Goal: Task Accomplishment & Management: Complete application form

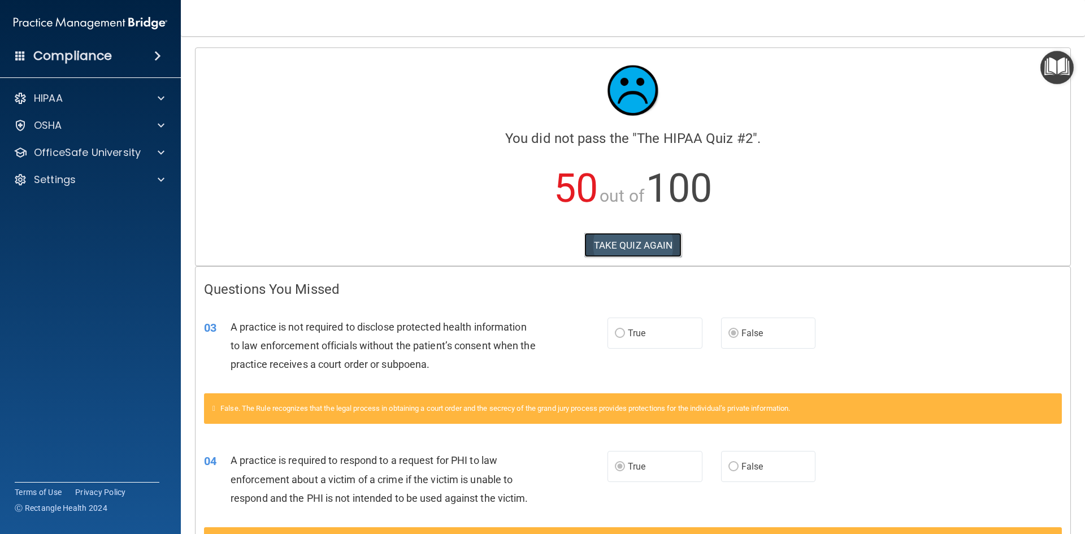
click at [621, 245] on button "TAKE QUIZ AGAIN" at bounding box center [633, 245] width 98 height 25
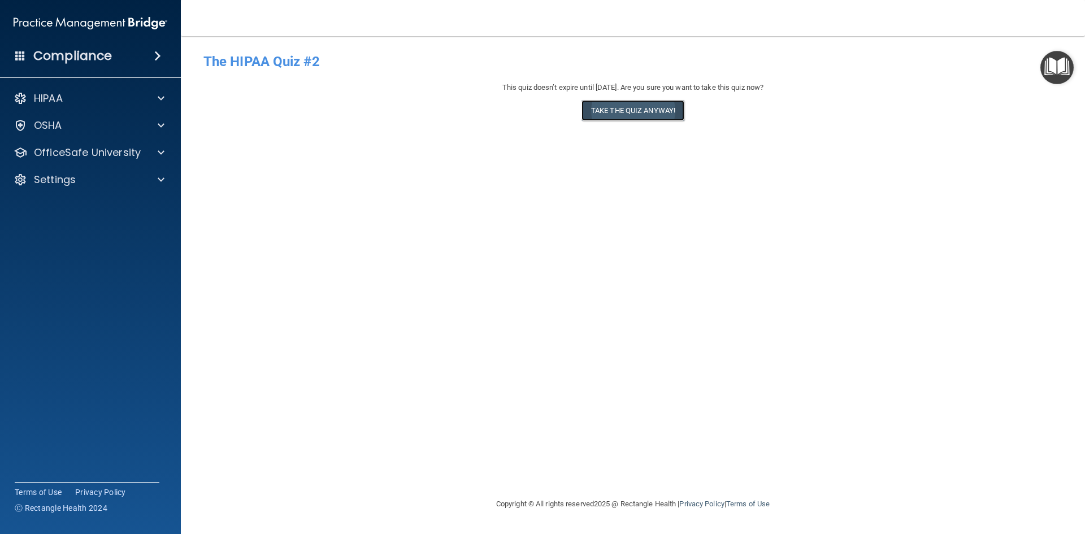
click at [650, 116] on button "Take the quiz anyway!" at bounding box center [632, 110] width 103 height 21
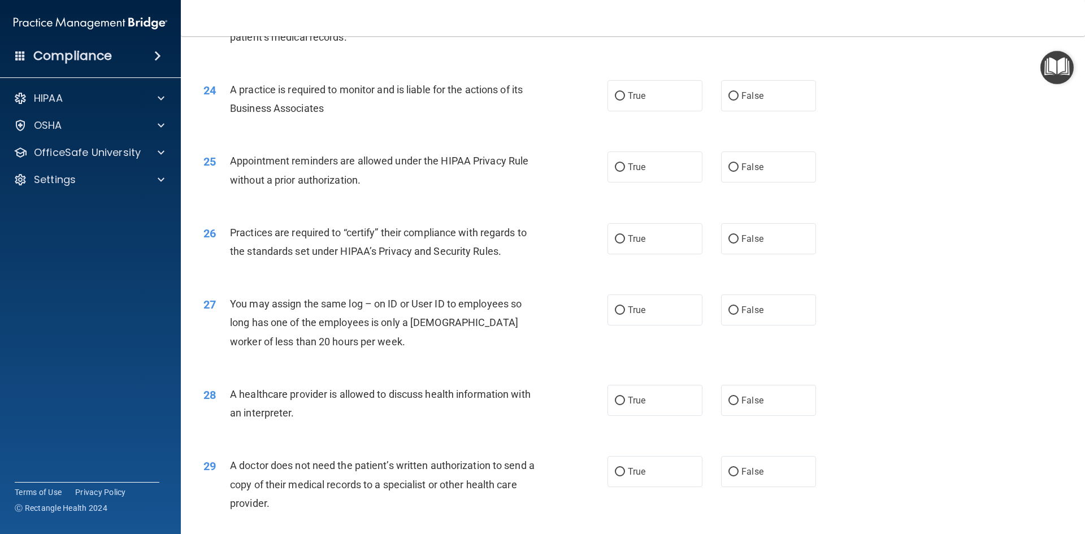
scroll to position [1926, 0]
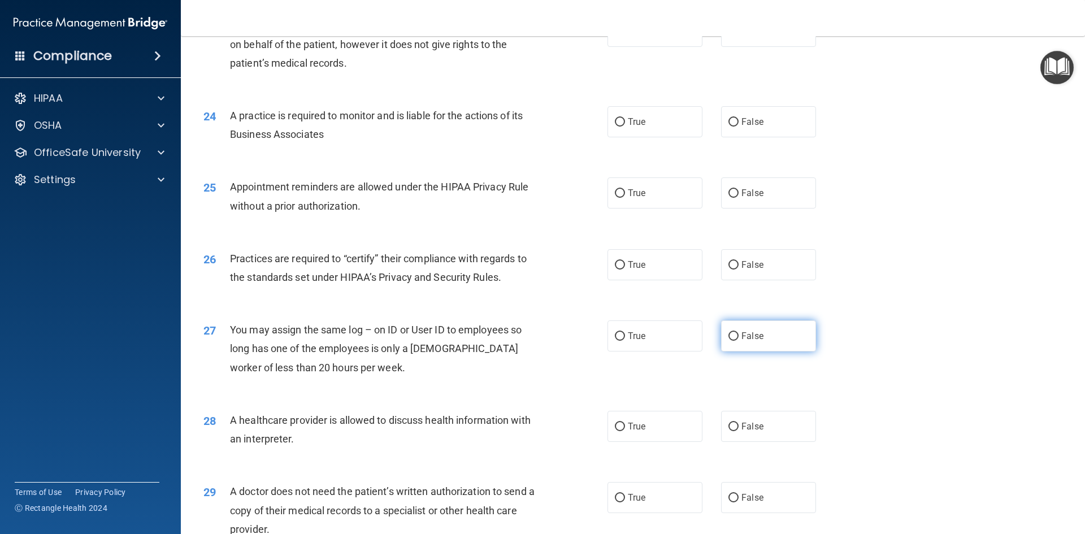
click at [728, 336] on input "False" at bounding box center [733, 336] width 10 height 8
radio input "true"
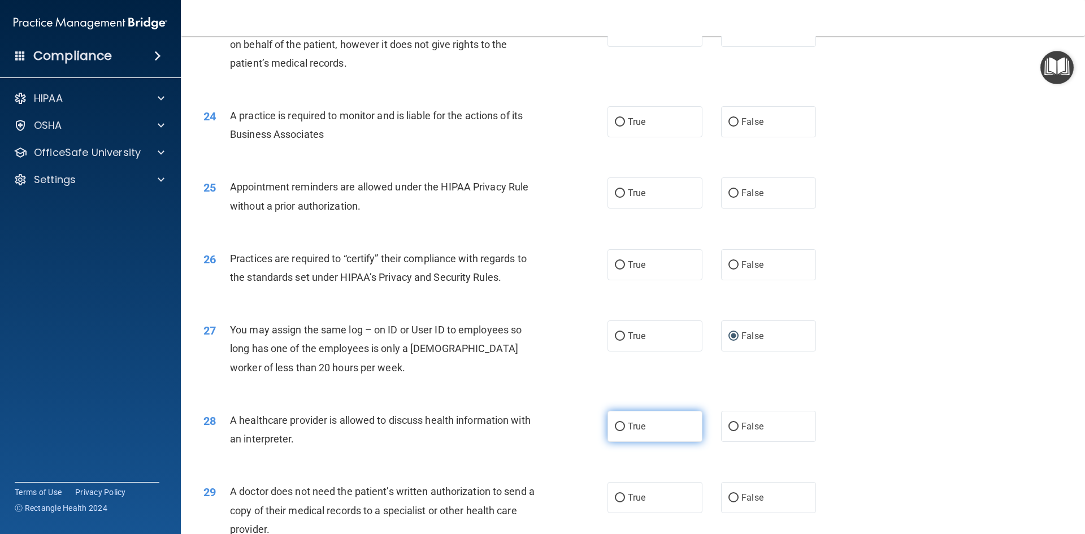
click at [624, 439] on label "True" at bounding box center [654, 426] width 95 height 31
click at [624, 431] on input "True" at bounding box center [620, 427] width 10 height 8
radio input "true"
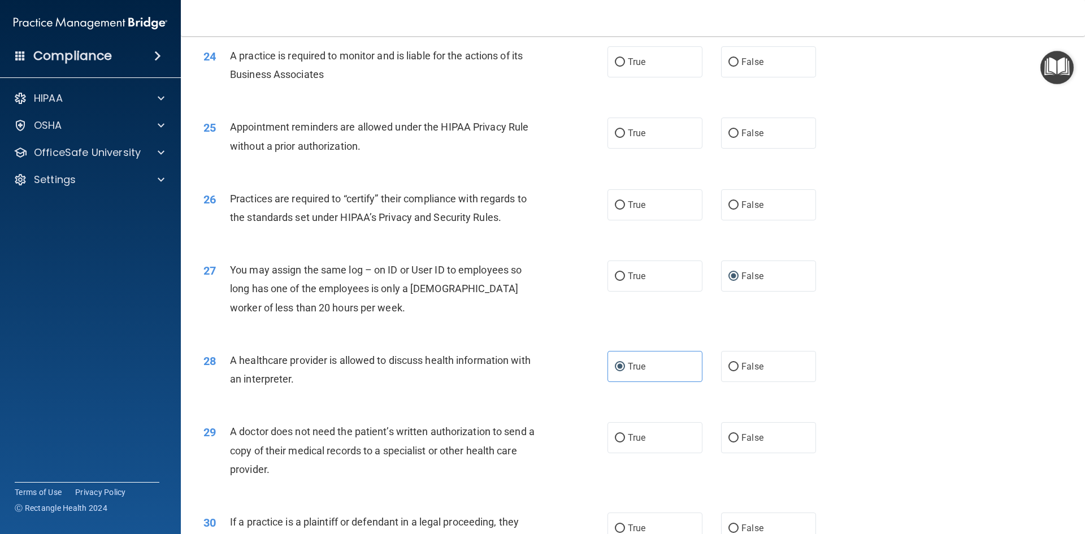
scroll to position [2039, 0]
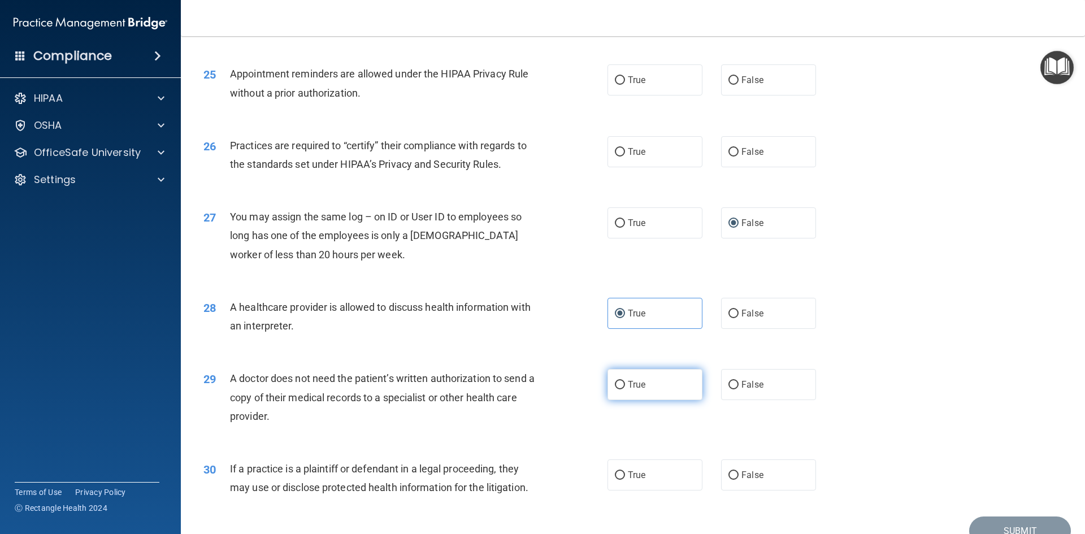
click at [651, 394] on label "True" at bounding box center [654, 384] width 95 height 31
click at [625, 389] on input "True" at bounding box center [620, 385] width 10 height 8
radio input "true"
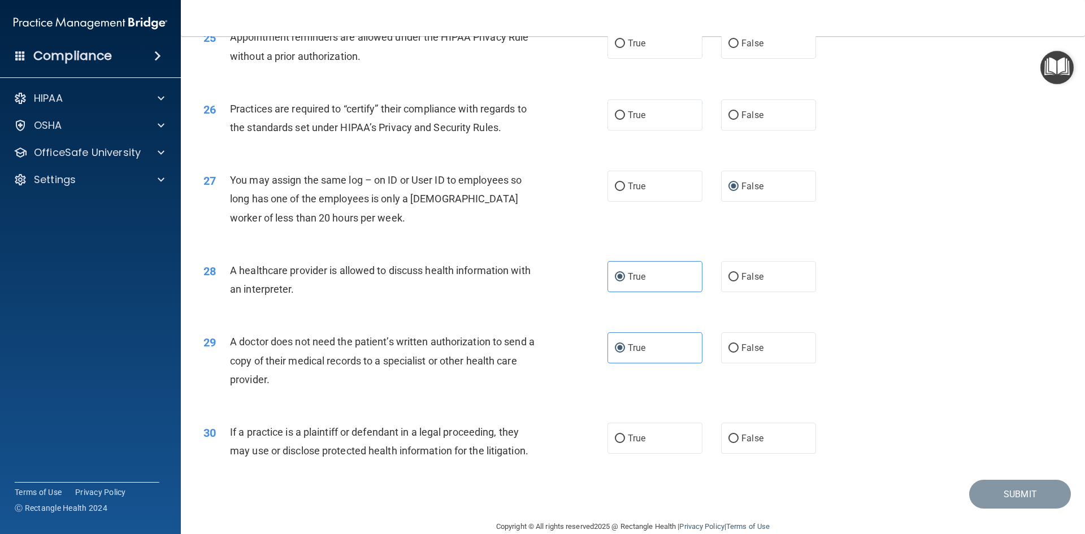
scroll to position [2096, 0]
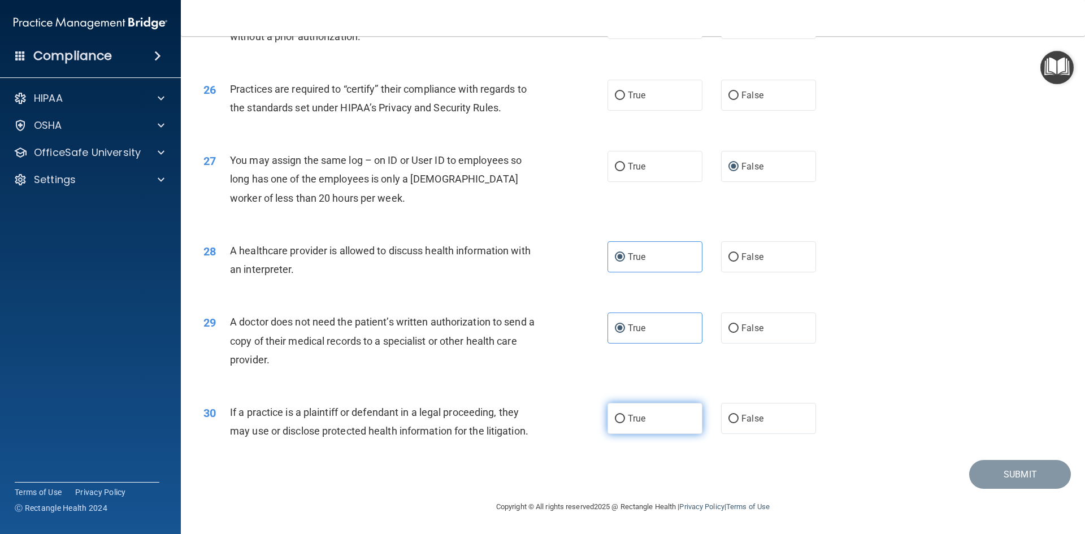
click at [638, 412] on label "True" at bounding box center [654, 418] width 95 height 31
click at [625, 415] on input "True" at bounding box center [620, 419] width 10 height 8
radio input "true"
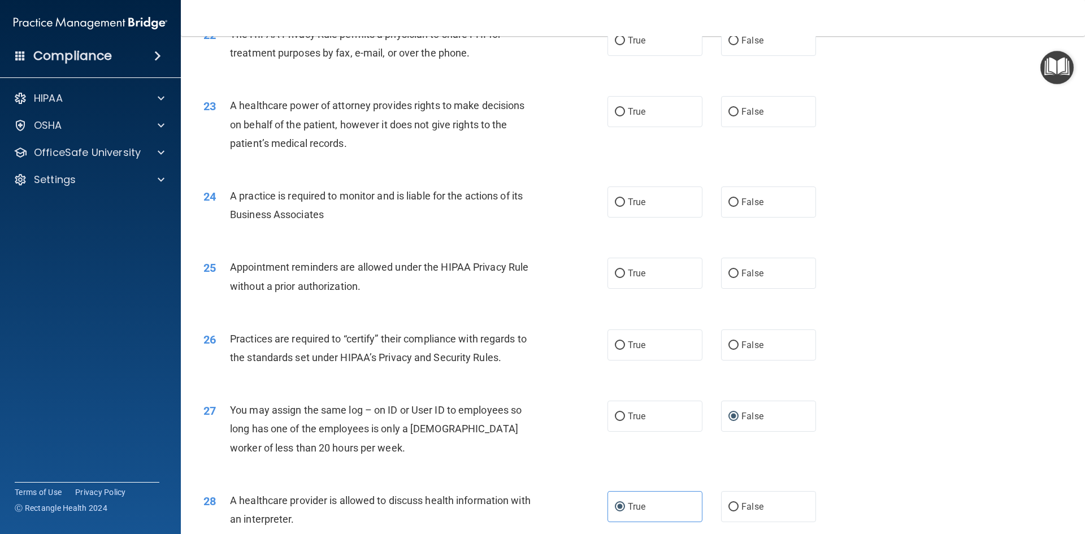
scroll to position [1813, 0]
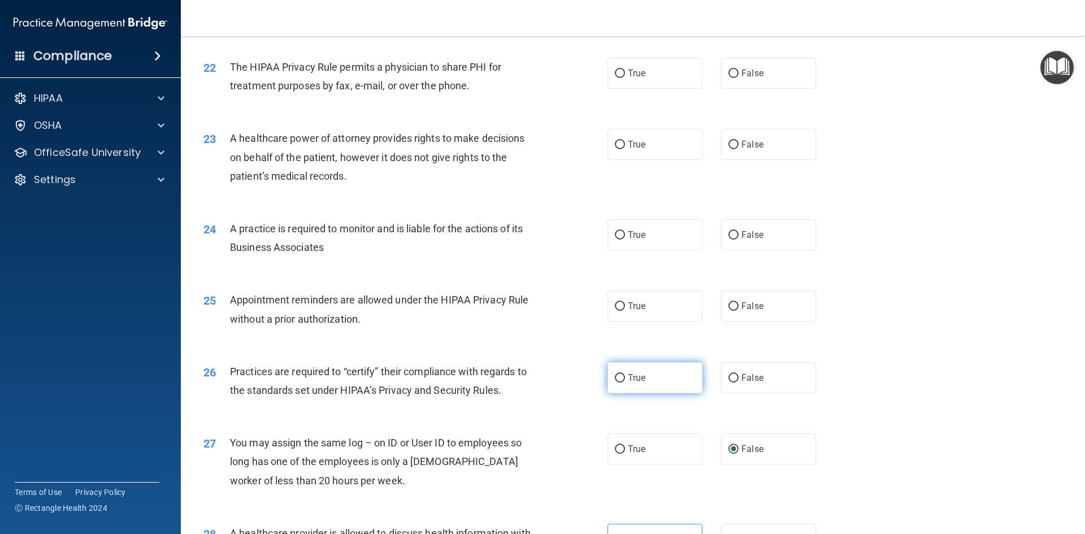
click at [628, 374] on span "True" at bounding box center [637, 377] width 18 height 11
click at [624, 374] on input "True" at bounding box center [620, 378] width 10 height 8
radio input "true"
click at [657, 312] on label "True" at bounding box center [654, 305] width 95 height 31
click at [625, 311] on input "True" at bounding box center [620, 306] width 10 height 8
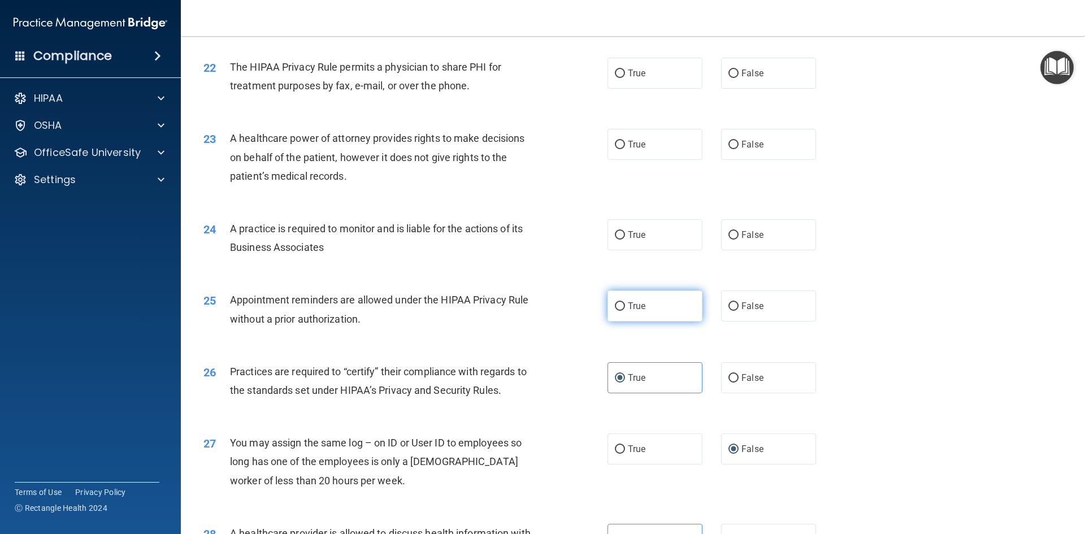
radio input "true"
click at [744, 307] on span "False" at bounding box center [752, 306] width 22 height 11
click at [738, 307] on input "False" at bounding box center [733, 306] width 10 height 8
radio input "true"
radio input "false"
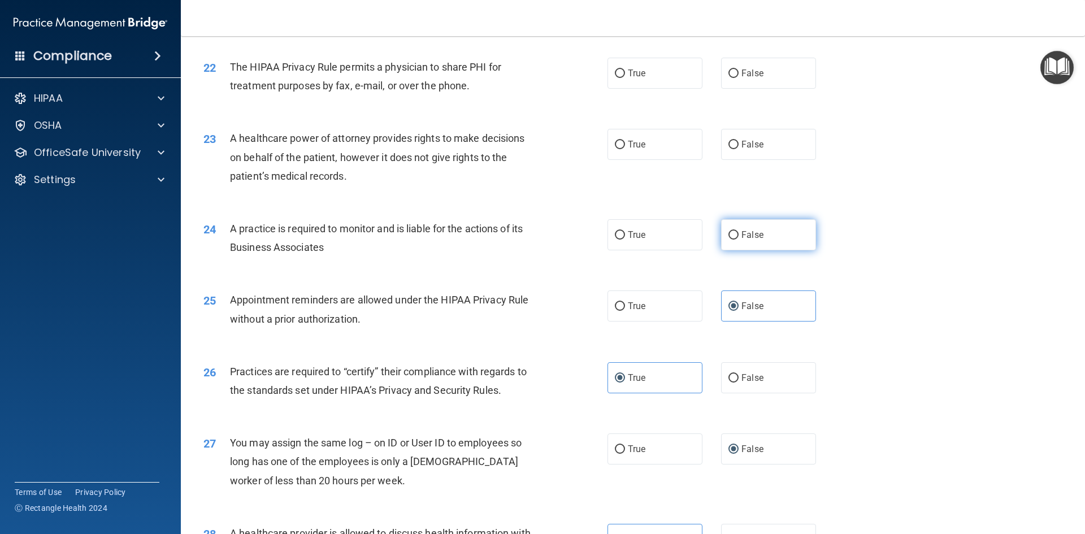
click at [737, 245] on label "False" at bounding box center [768, 234] width 95 height 31
click at [737, 239] on input "False" at bounding box center [733, 235] width 10 height 8
radio input "true"
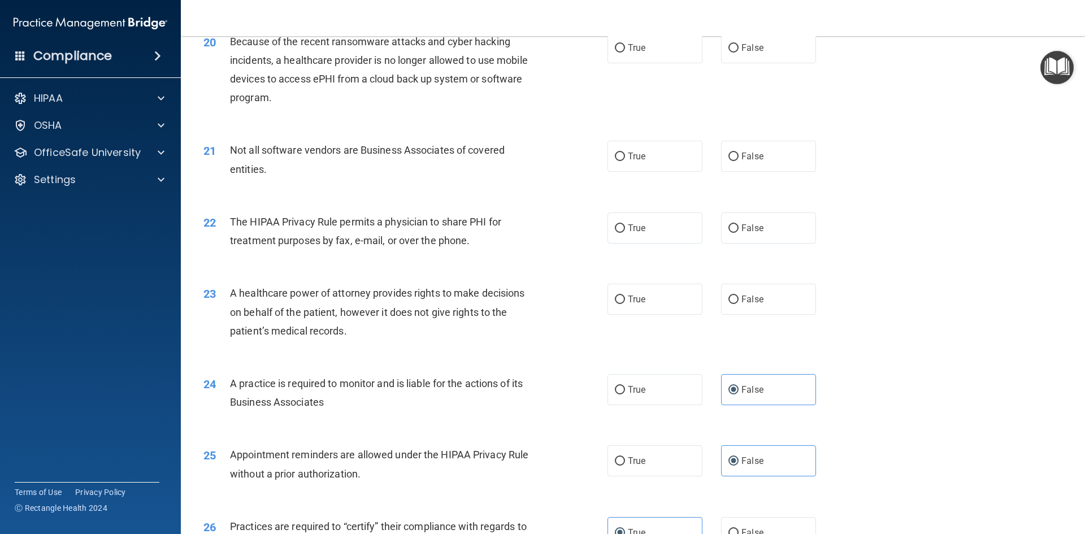
scroll to position [1644, 0]
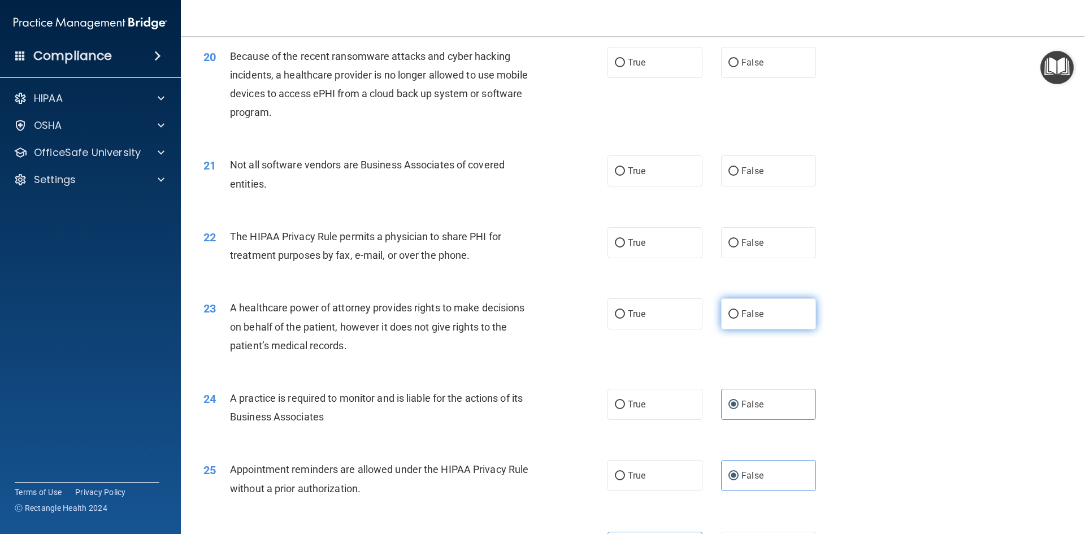
click at [733, 317] on label "False" at bounding box center [768, 313] width 95 height 31
click at [733, 317] on input "False" at bounding box center [733, 314] width 10 height 8
radio input "true"
click at [721, 245] on label "False" at bounding box center [768, 242] width 95 height 31
click at [728, 245] on input "False" at bounding box center [733, 243] width 10 height 8
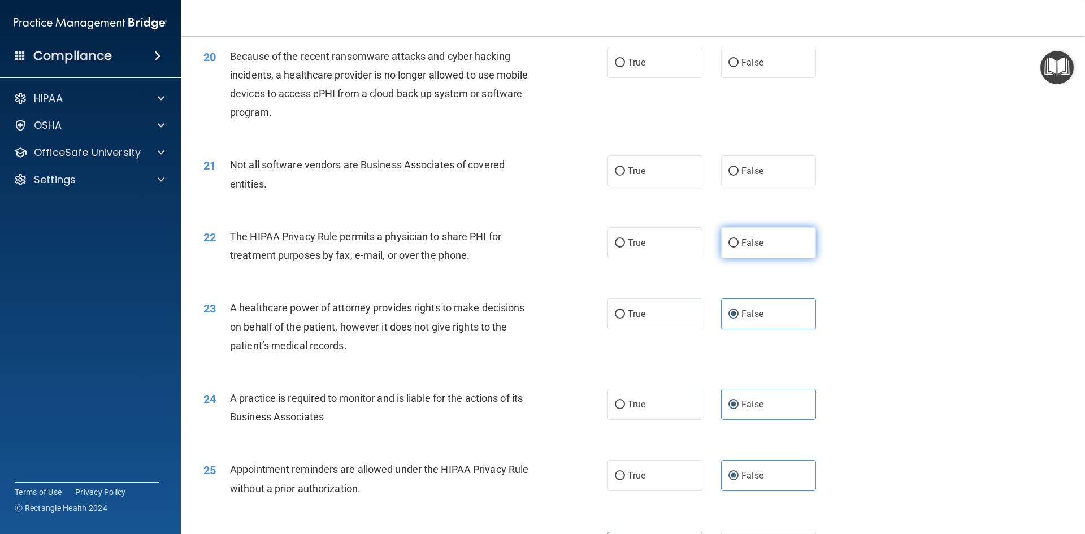
radio input "true"
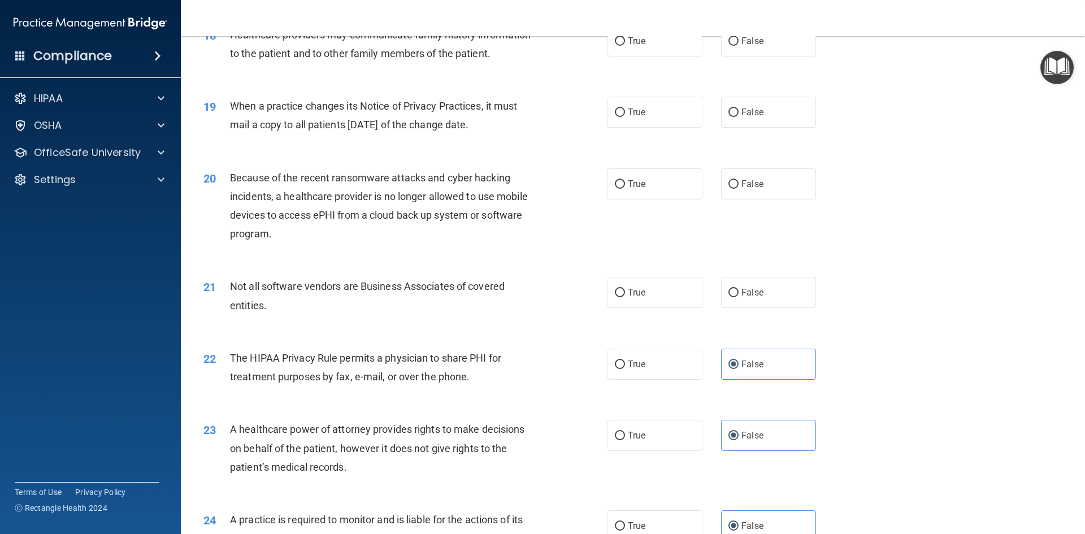
scroll to position [1474, 0]
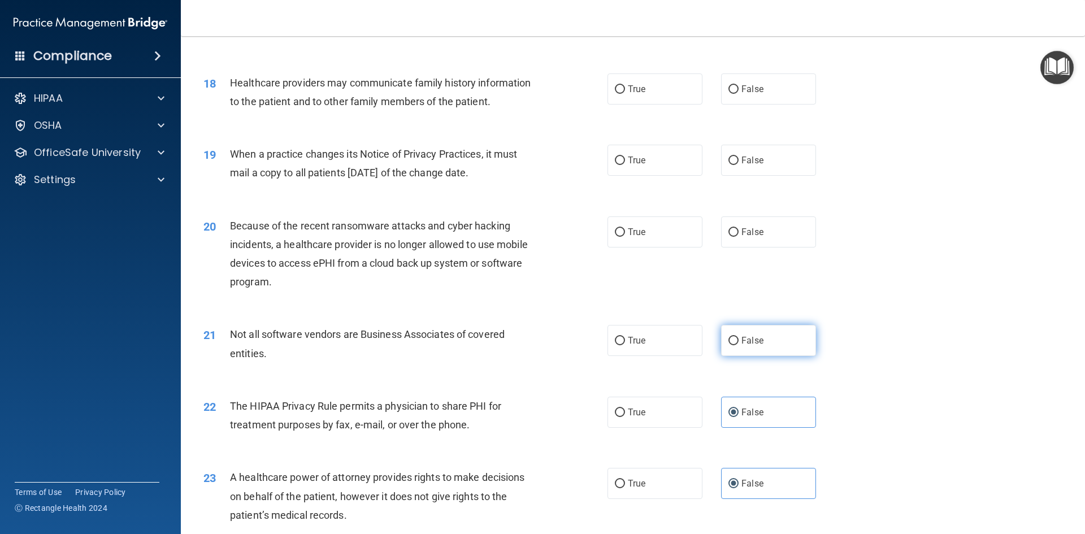
click at [756, 344] on span "False" at bounding box center [752, 340] width 22 height 11
click at [738, 344] on input "False" at bounding box center [733, 341] width 10 height 8
radio input "true"
click at [670, 242] on label "True" at bounding box center [654, 231] width 95 height 31
click at [625, 237] on input "True" at bounding box center [620, 232] width 10 height 8
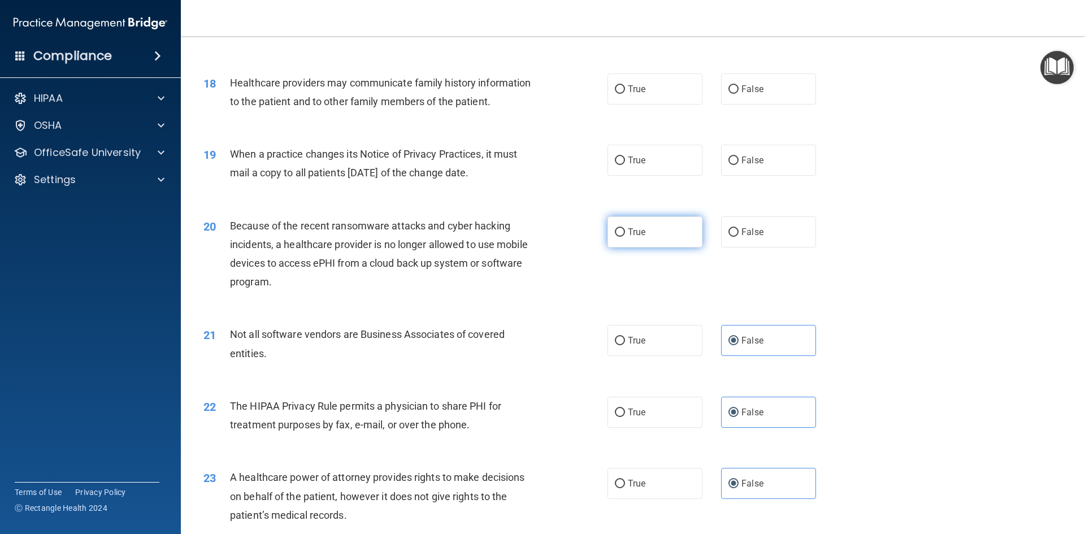
radio input "true"
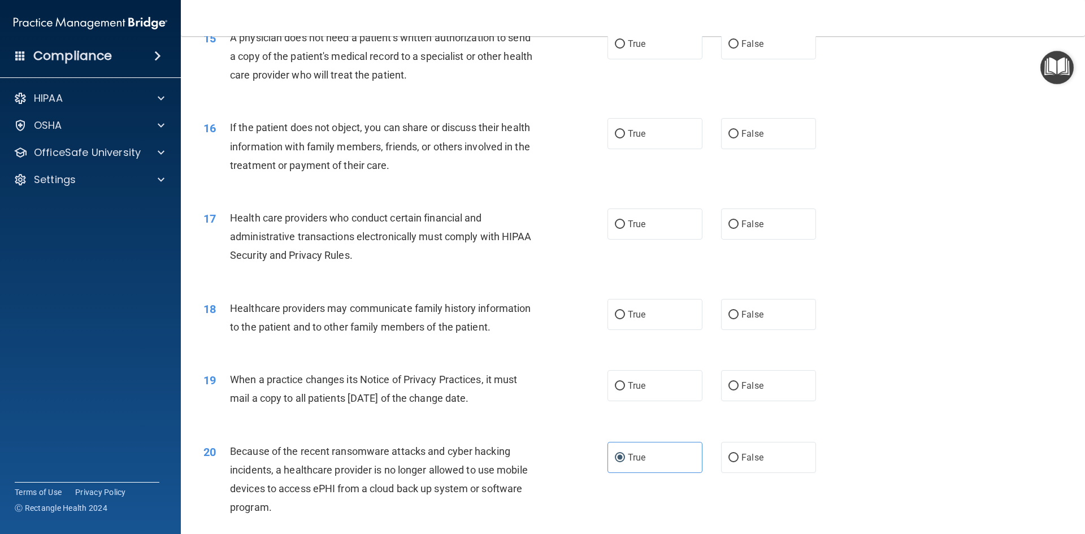
scroll to position [1248, 0]
click at [622, 394] on label "True" at bounding box center [654, 386] width 95 height 31
click at [622, 391] on input "True" at bounding box center [620, 386] width 10 height 8
radio input "true"
click at [619, 321] on label "True" at bounding box center [654, 314] width 95 height 31
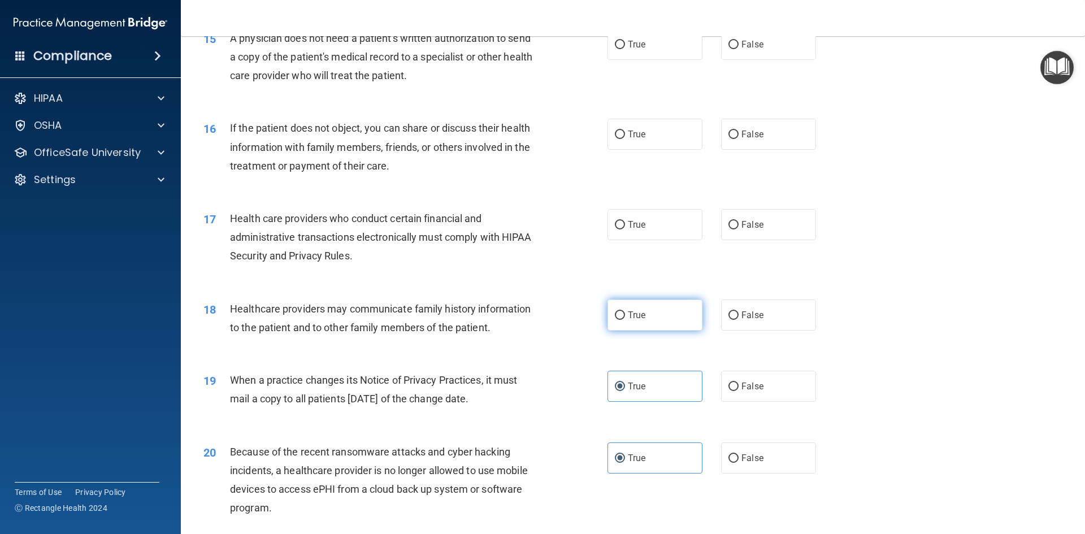
click at [619, 320] on input "True" at bounding box center [620, 315] width 10 height 8
radio input "true"
click at [755, 146] on label "False" at bounding box center [768, 134] width 95 height 31
click at [738, 139] on input "False" at bounding box center [733, 134] width 10 height 8
radio input "true"
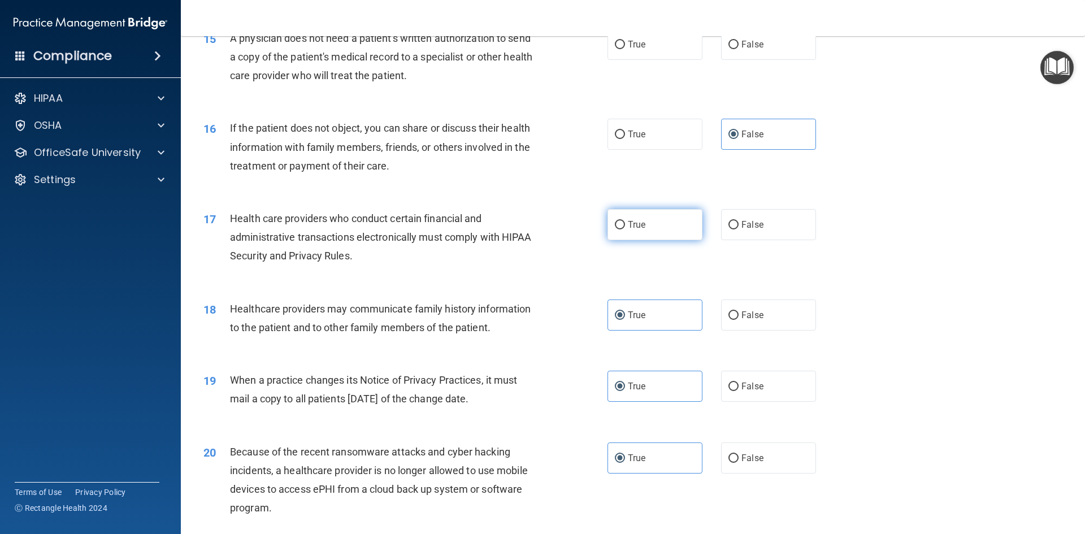
click at [633, 231] on label "True" at bounding box center [654, 224] width 95 height 31
click at [625, 229] on input "True" at bounding box center [620, 225] width 10 height 8
radio input "true"
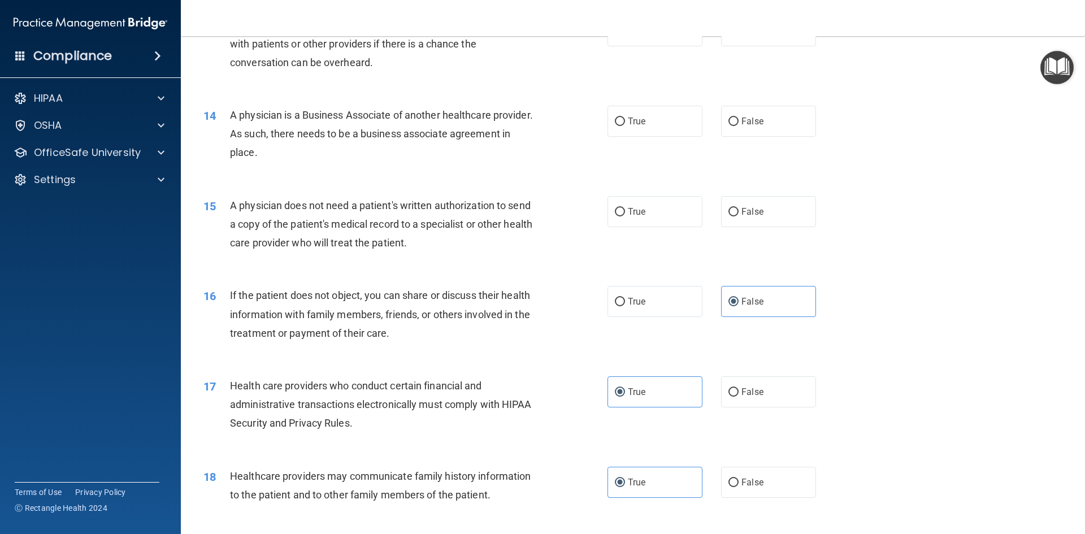
scroll to position [1079, 0]
click at [659, 217] on label "True" at bounding box center [654, 213] width 95 height 31
click at [625, 217] on input "True" at bounding box center [620, 214] width 10 height 8
radio input "true"
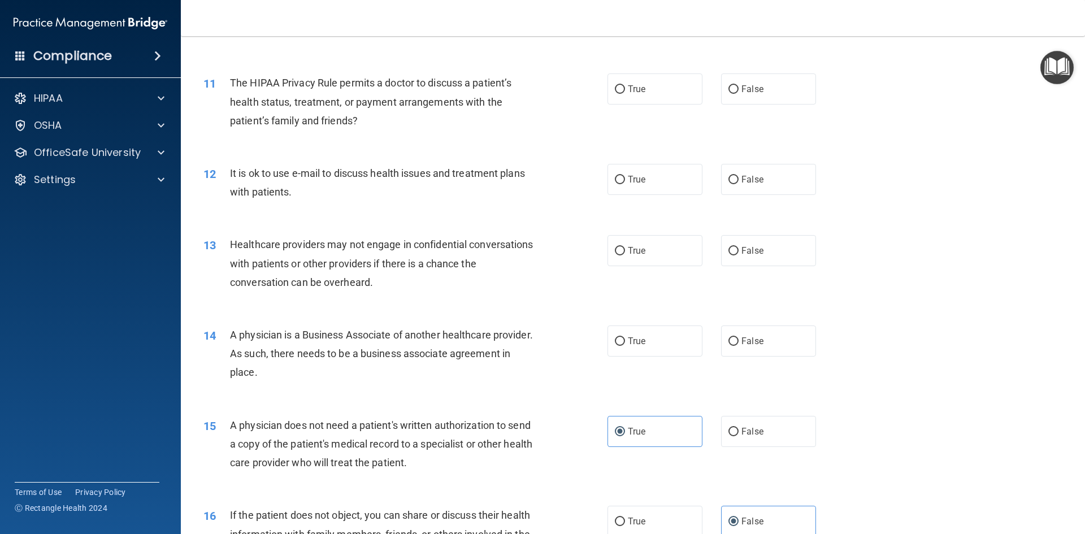
scroll to position [853, 0]
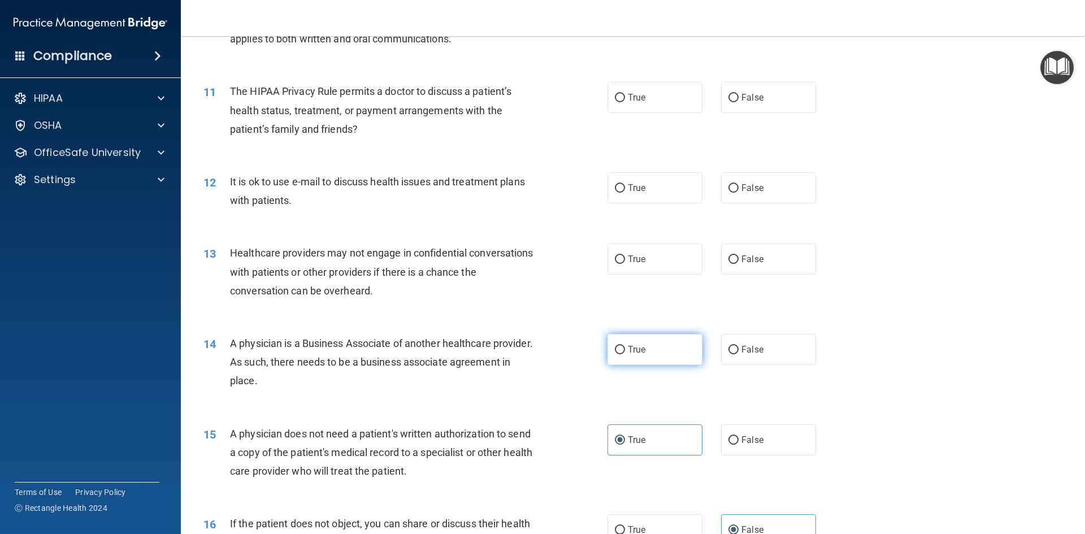
click at [614, 358] on label "True" at bounding box center [654, 349] width 95 height 31
click at [615, 354] on input "True" at bounding box center [620, 350] width 10 height 8
radio input "true"
click at [767, 351] on label "False" at bounding box center [768, 349] width 95 height 31
click at [738, 351] on input "False" at bounding box center [733, 350] width 10 height 8
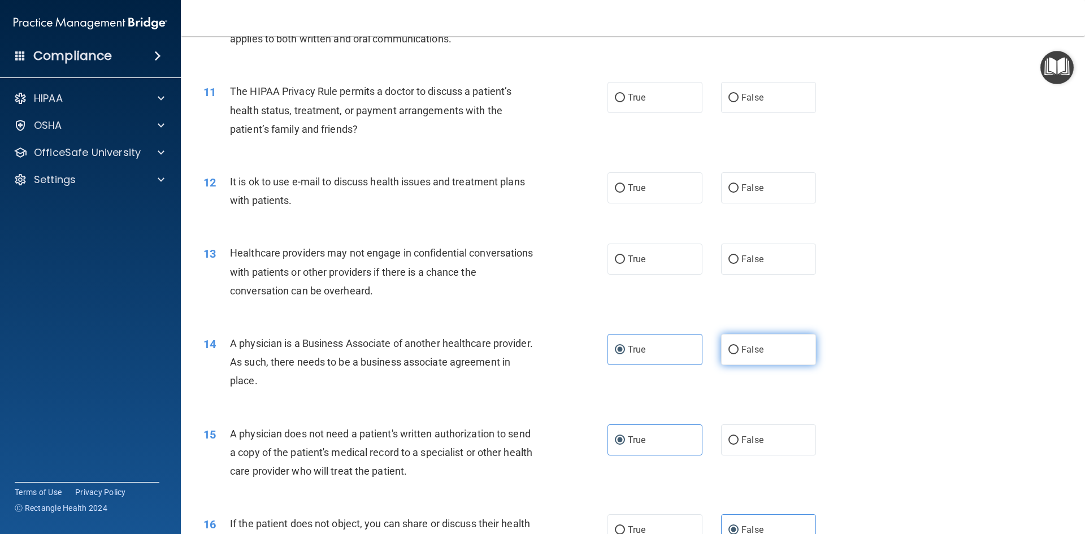
radio input "true"
radio input "false"
click at [665, 266] on label "True" at bounding box center [654, 258] width 95 height 31
click at [625, 264] on input "True" at bounding box center [620, 259] width 10 height 8
radio input "true"
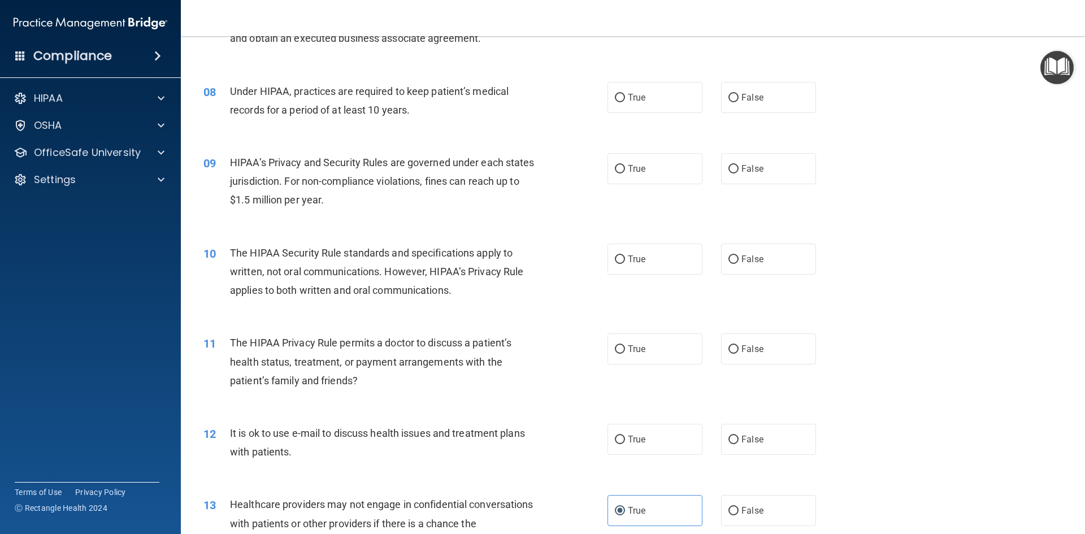
scroll to position [571, 0]
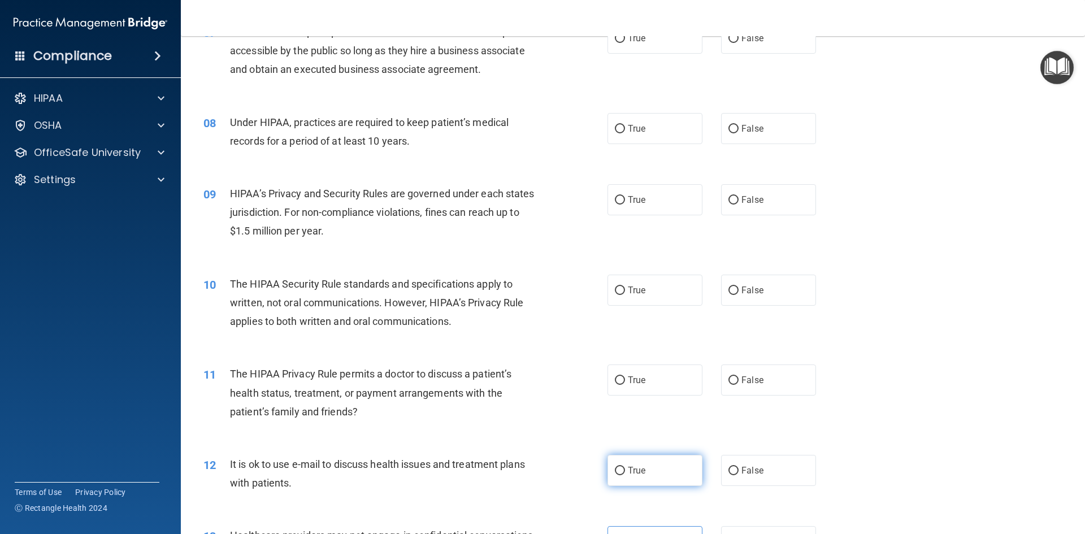
click at [658, 473] on label "True" at bounding box center [654, 470] width 95 height 31
click at [625, 473] on input "True" at bounding box center [620, 471] width 10 height 8
radio input "true"
click at [609, 390] on label "True" at bounding box center [654, 379] width 95 height 31
click at [615, 385] on input "True" at bounding box center [620, 380] width 10 height 8
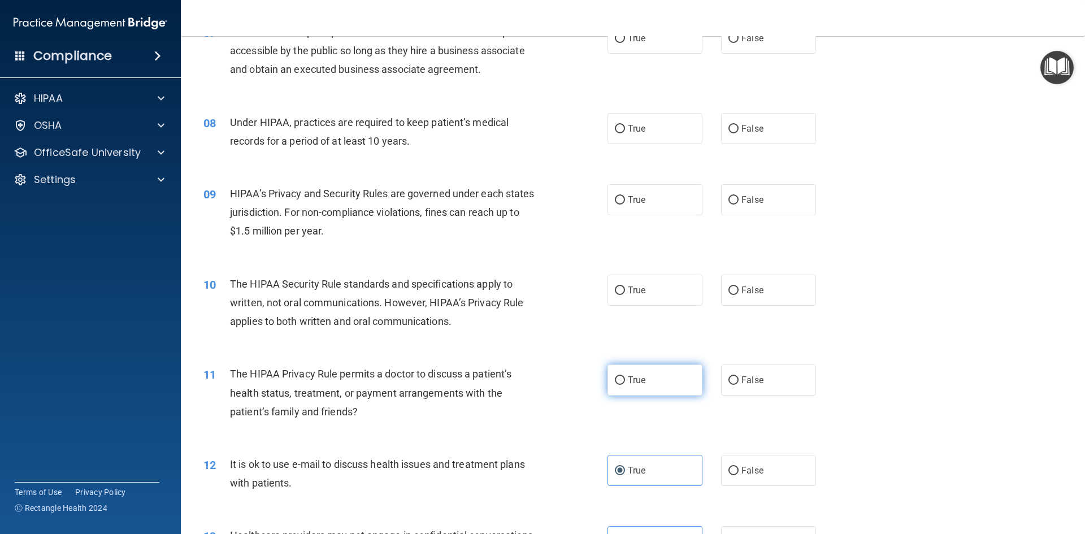
radio input "true"
click at [634, 207] on label "True" at bounding box center [654, 199] width 95 height 31
click at [625, 204] on input "True" at bounding box center [620, 200] width 10 height 8
radio input "true"
click at [624, 301] on label "True" at bounding box center [654, 290] width 95 height 31
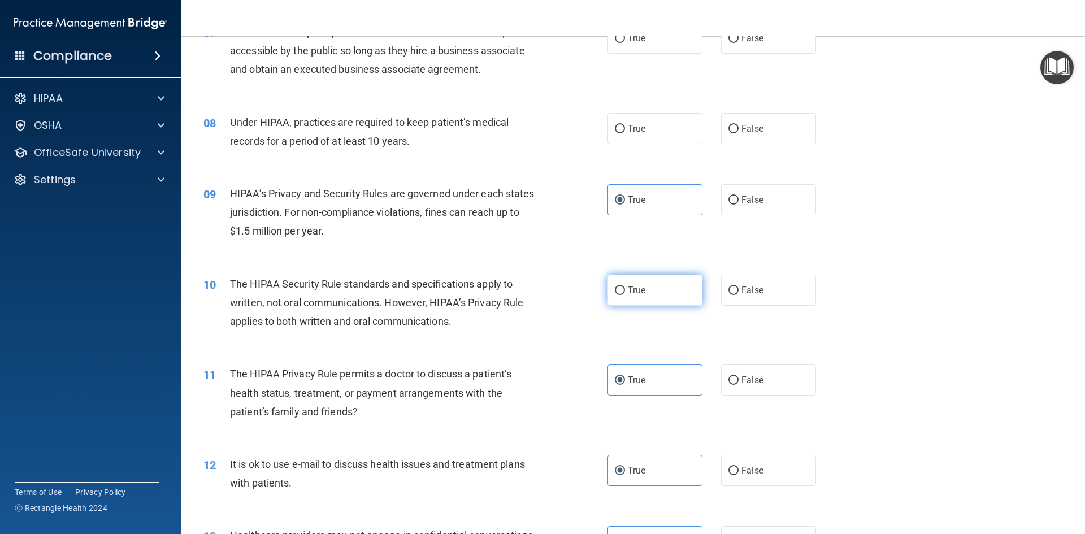
click at [624, 295] on input "True" at bounding box center [620, 290] width 10 height 8
radio input "true"
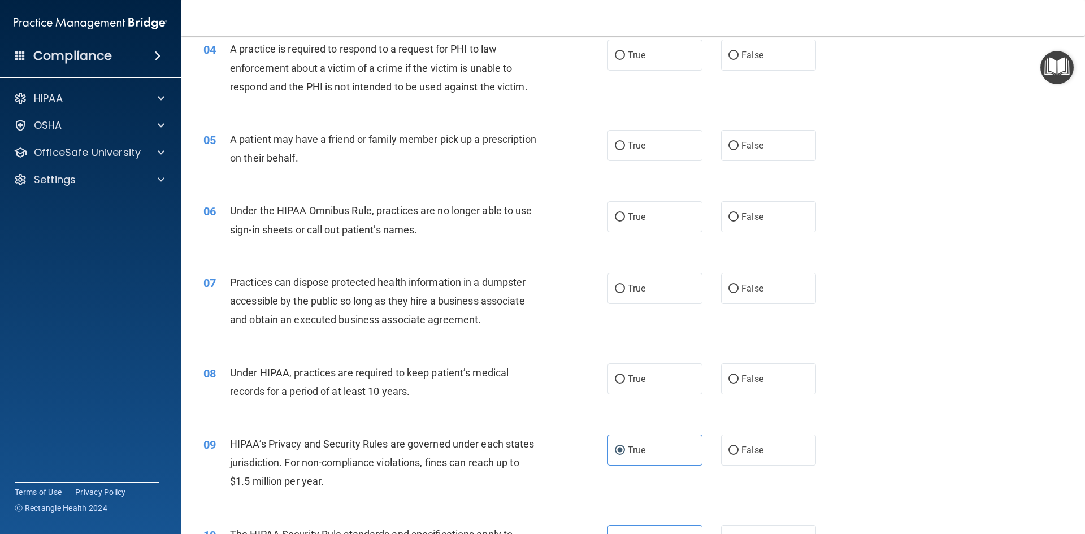
scroll to position [288, 0]
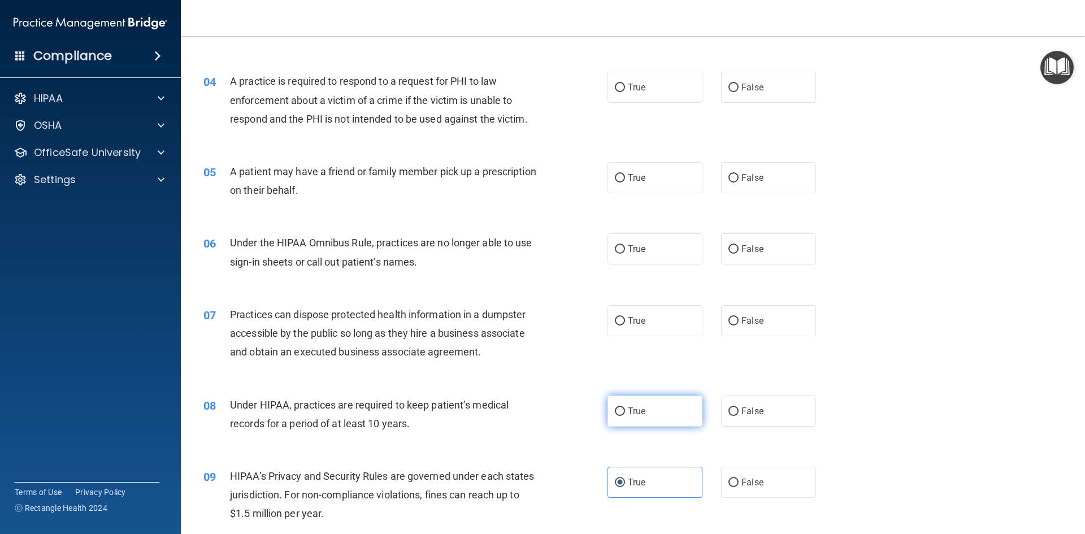
click at [662, 422] on label "True" at bounding box center [654, 410] width 95 height 31
click at [625, 416] on input "True" at bounding box center [620, 411] width 10 height 8
radio input "true"
click at [734, 321] on label "False" at bounding box center [768, 320] width 95 height 31
click at [734, 321] on input "False" at bounding box center [733, 321] width 10 height 8
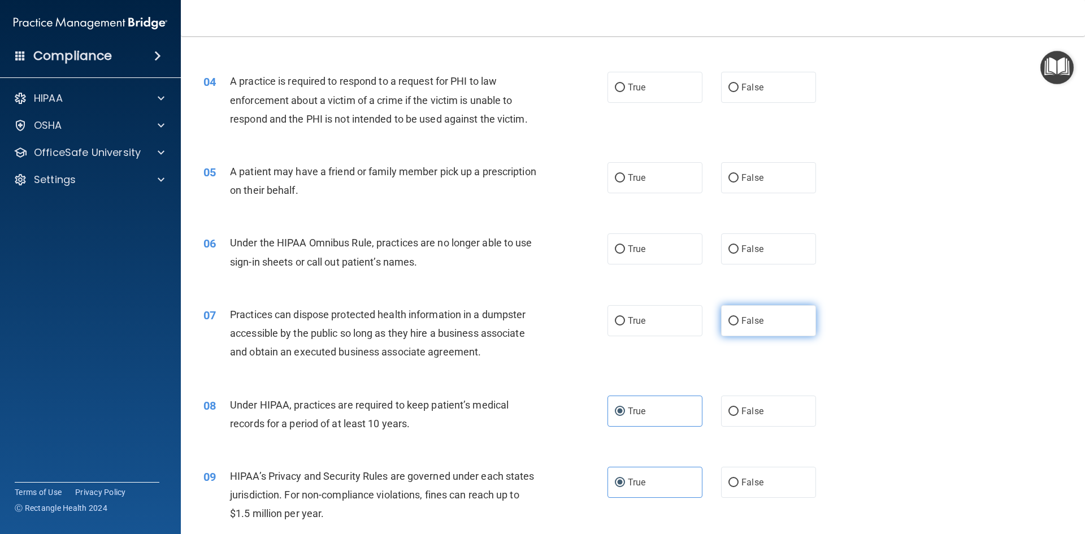
radio input "true"
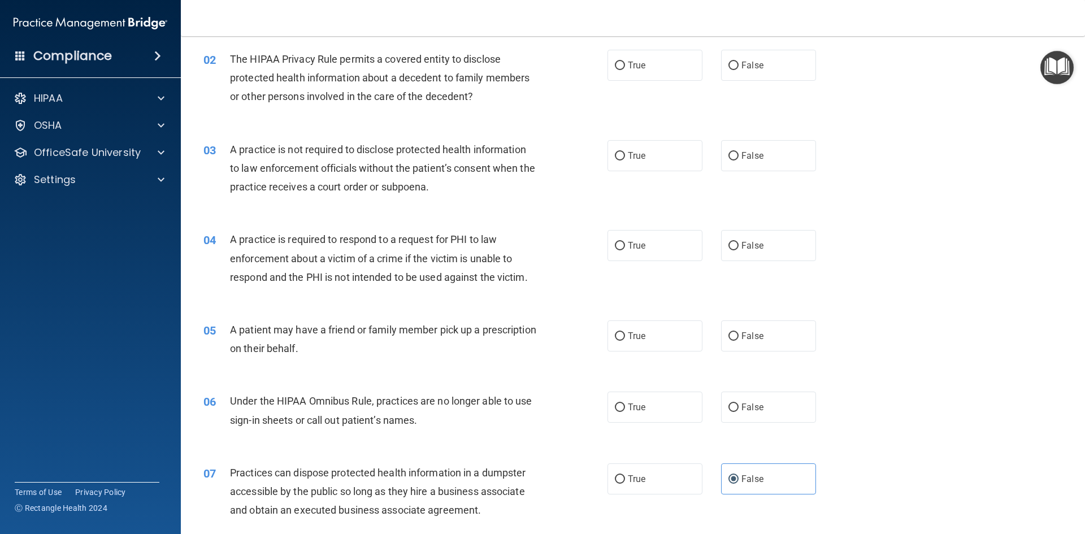
scroll to position [119, 0]
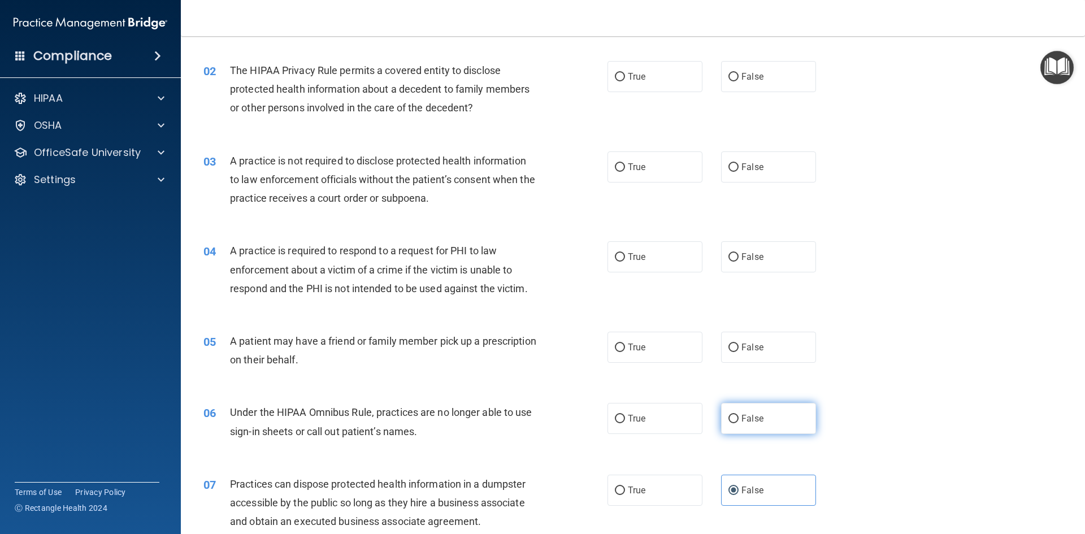
click at [744, 424] on label "False" at bounding box center [768, 418] width 95 height 31
click at [738, 423] on input "False" at bounding box center [733, 419] width 10 height 8
radio input "true"
click at [607, 352] on label "True" at bounding box center [654, 347] width 95 height 31
click at [615, 352] on input "True" at bounding box center [620, 347] width 10 height 8
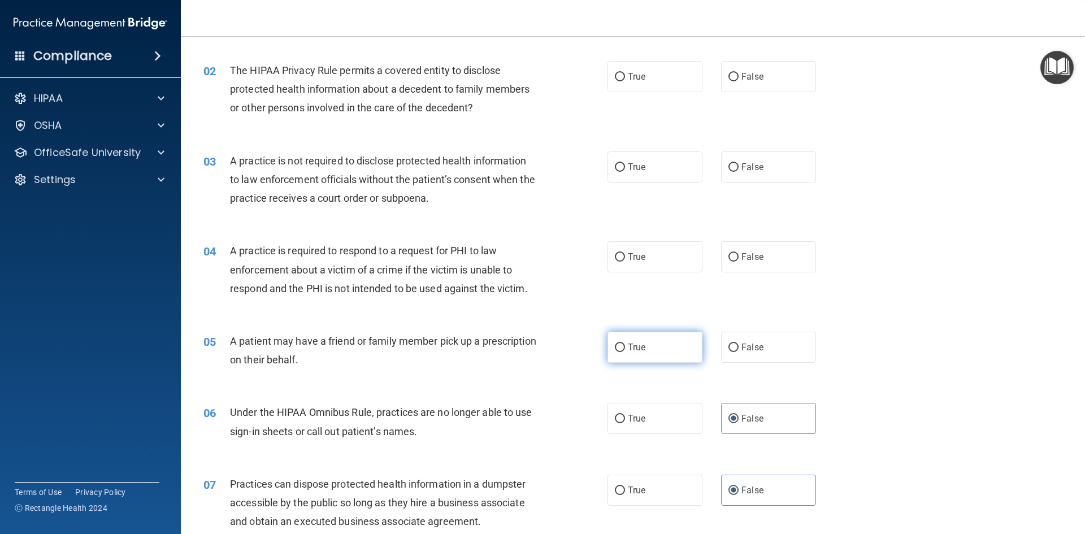
radio input "true"
click at [655, 179] on label "True" at bounding box center [654, 166] width 95 height 31
click at [625, 172] on input "True" at bounding box center [620, 167] width 10 height 8
radio input "true"
click at [760, 276] on div "04 A practice is required to respond to a request for PHI to law enforcement ab…" at bounding box center [633, 272] width 876 height 90
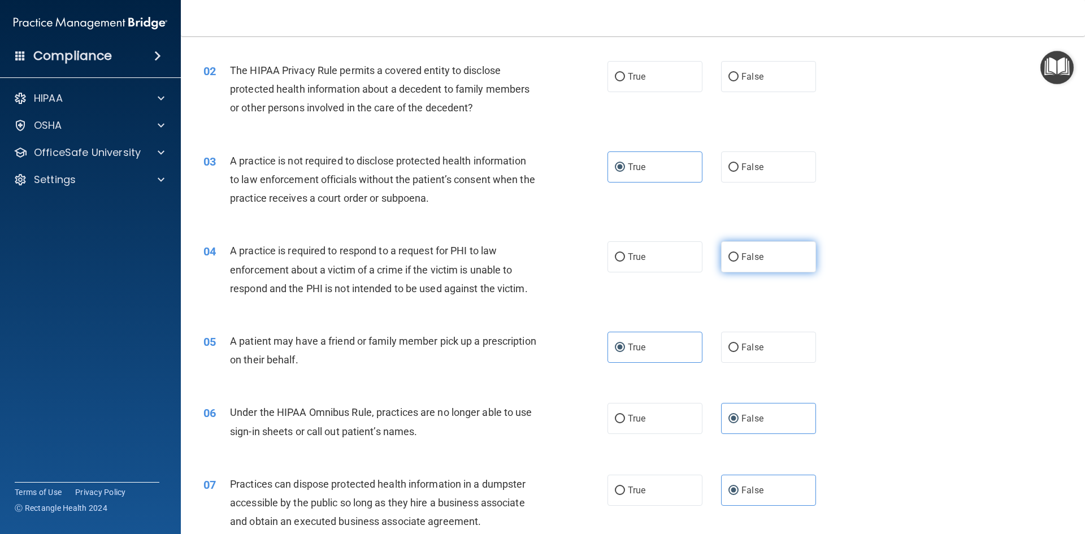
click at [763, 250] on label "False" at bounding box center [768, 256] width 95 height 31
click at [738, 253] on input "False" at bounding box center [733, 257] width 10 height 8
radio input "true"
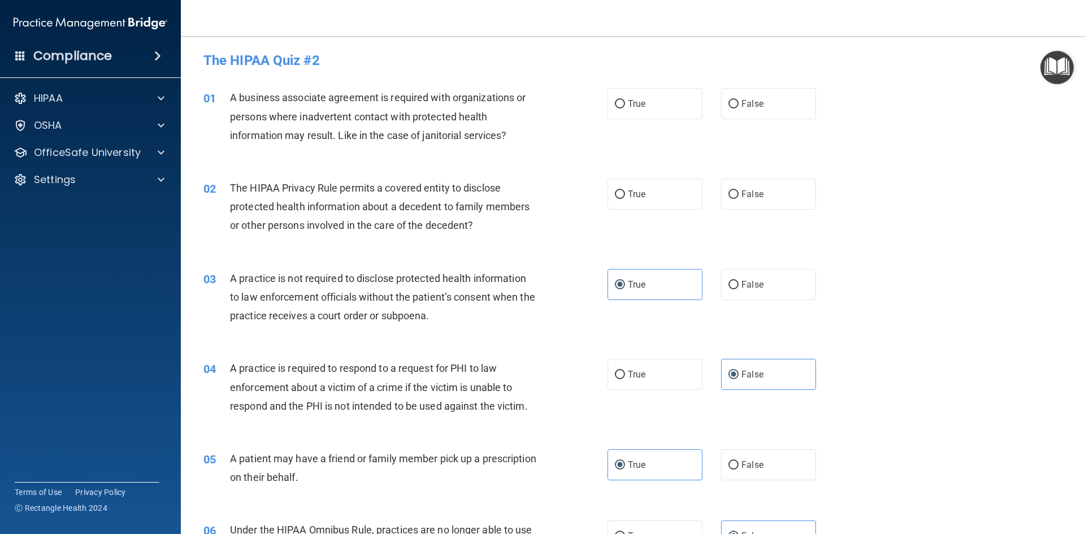
scroll to position [0, 0]
click at [729, 108] on input "False" at bounding box center [733, 105] width 10 height 8
radio input "true"
click at [677, 104] on label "True" at bounding box center [654, 104] width 95 height 31
click at [625, 104] on input "True" at bounding box center [620, 105] width 10 height 8
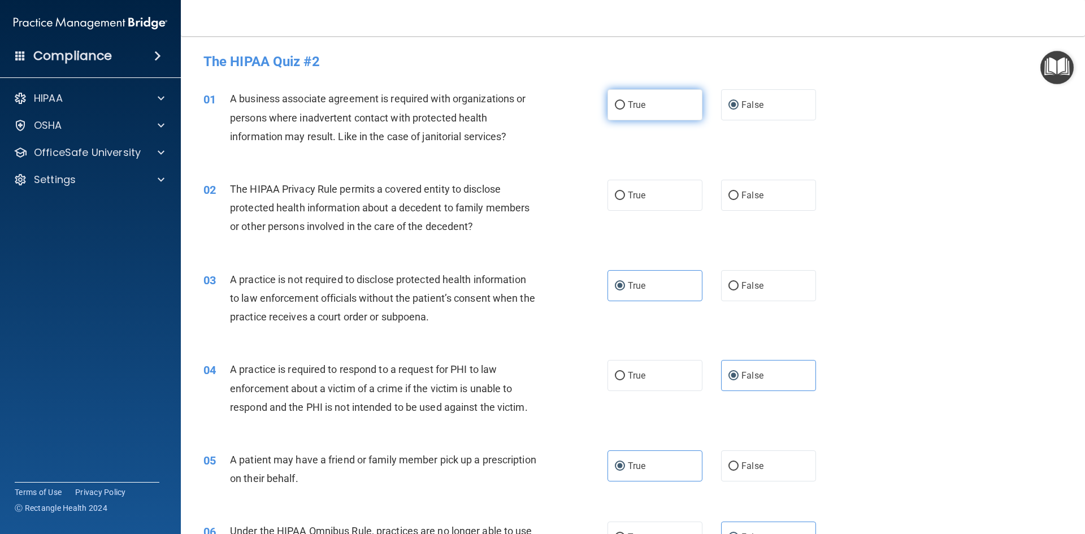
radio input "true"
click at [801, 103] on label "False" at bounding box center [768, 104] width 95 height 31
click at [738, 103] on input "False" at bounding box center [733, 105] width 10 height 8
radio input "true"
radio input "false"
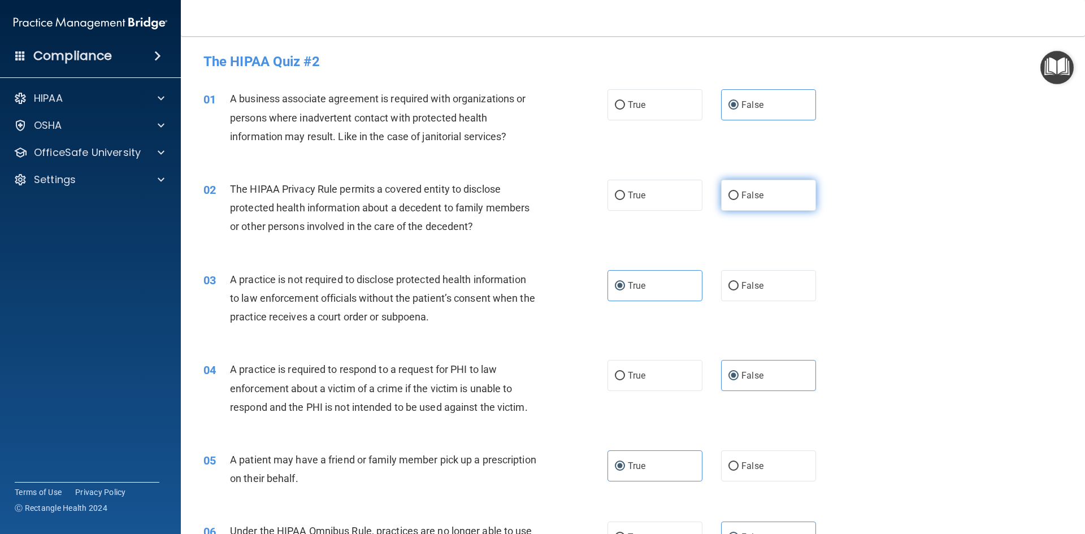
click at [735, 207] on label "False" at bounding box center [768, 195] width 95 height 31
click at [735, 200] on input "False" at bounding box center [733, 195] width 10 height 8
radio input "true"
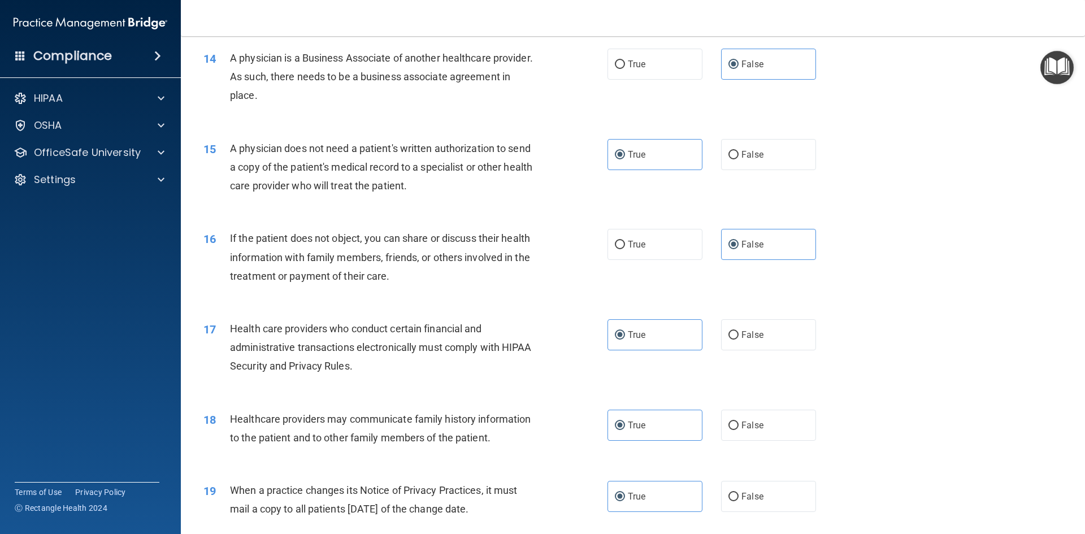
scroll to position [2096, 0]
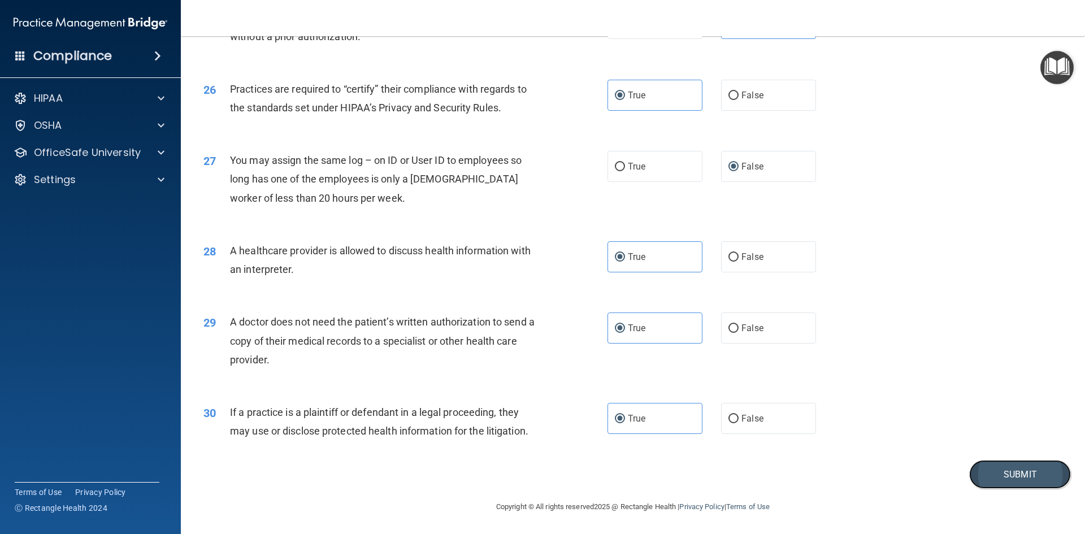
click at [1040, 469] on button "Submit" at bounding box center [1020, 474] width 102 height 29
click at [996, 477] on button "Submit" at bounding box center [1020, 474] width 102 height 29
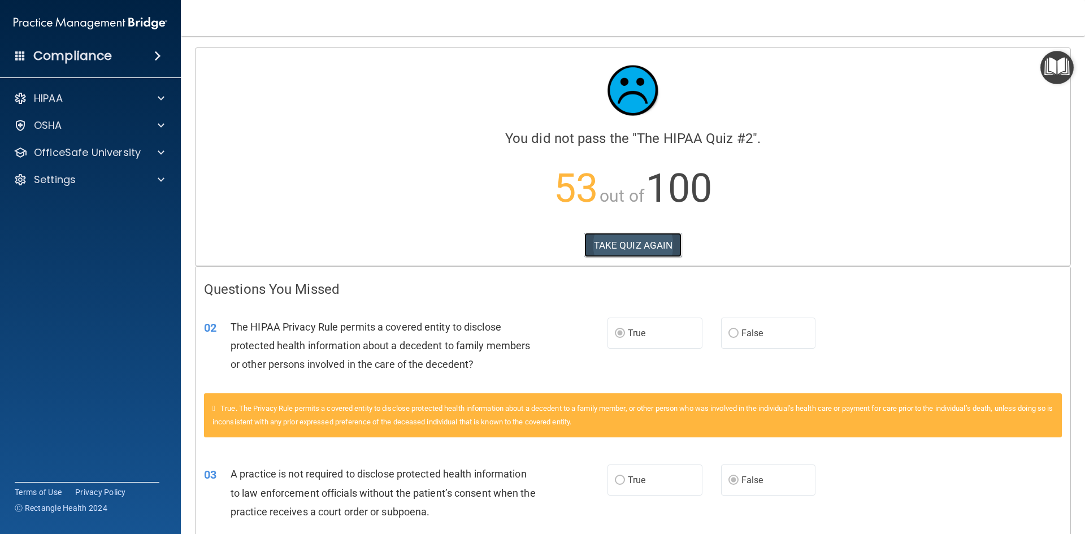
click at [667, 252] on button "TAKE QUIZ AGAIN" at bounding box center [633, 245] width 98 height 25
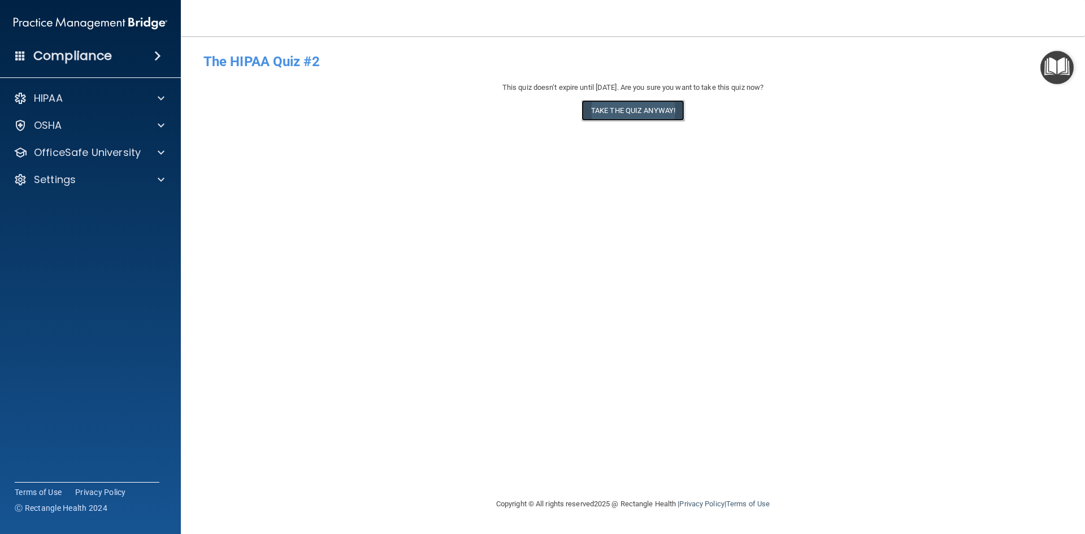
click at [628, 119] on button "Take the quiz anyway!" at bounding box center [632, 110] width 103 height 21
